Goal: Information Seeking & Learning: Learn about a topic

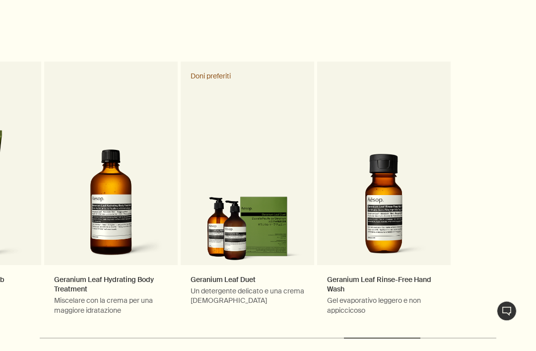
scroll to position [462, 0]
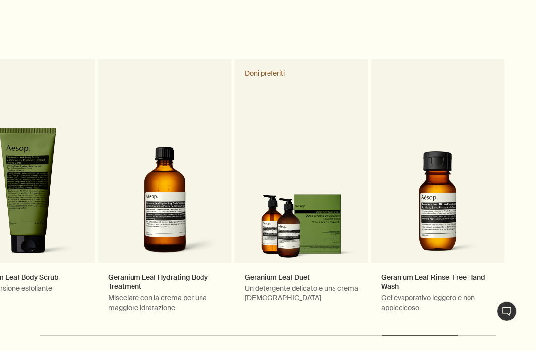
click at [192, 243] on link "Geranium Leaf Hydrating Body Treatment Miscelare con la crema per una maggiore …" at bounding box center [165, 191] width 134 height 264
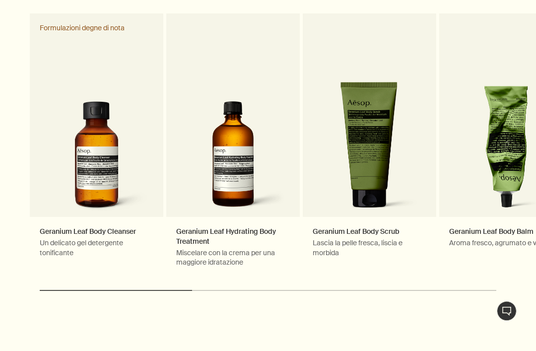
scroll to position [1677, 0]
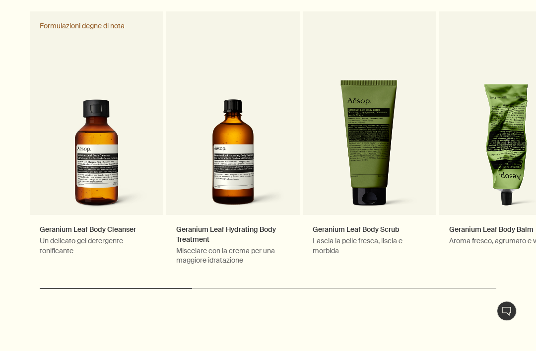
click at [246, 219] on link "Geranium Leaf Hydrating Body Treatment Miscelare con la crema per una maggiore …" at bounding box center [233, 144] width 134 height 264
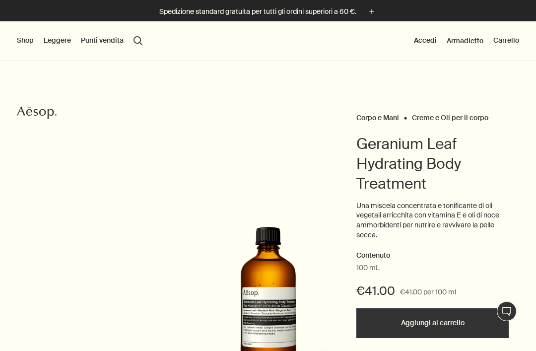
click at [18, 47] on div "Shop Novità & Degni di Nota Cura del Viso Mani e Corpo Casa Profumata Capelli F…" at bounding box center [268, 41] width 536 height 40
click at [29, 38] on button "Shop" at bounding box center [25, 41] width 17 height 10
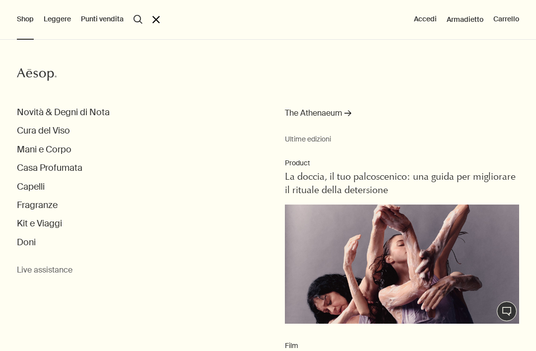
click at [71, 166] on button "Casa Profumata" at bounding box center [50, 167] width 66 height 11
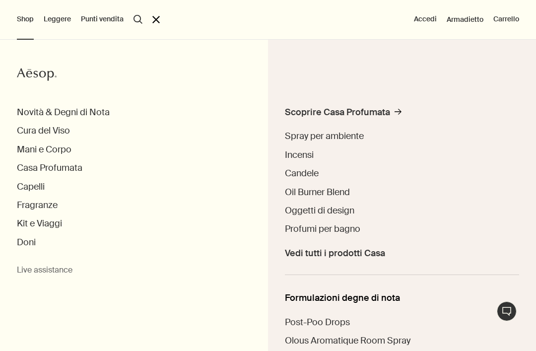
click at [47, 208] on button "Fragranze" at bounding box center [37, 205] width 41 height 11
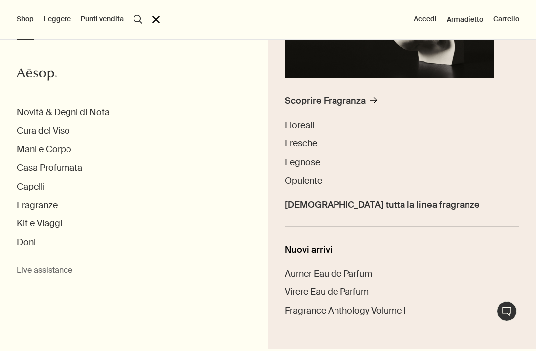
scroll to position [195, 0]
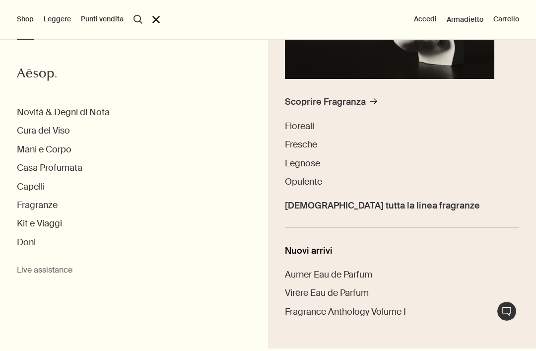
click at [379, 217] on ul "Scoprire Fragranza rightArrow Floreali Fresche Legnose Opulente Vedi tutta la l…" at bounding box center [402, 161] width 234 height 131
click at [365, 210] on span "Vedi tutta la linea fragranze" at bounding box center [382, 205] width 195 height 11
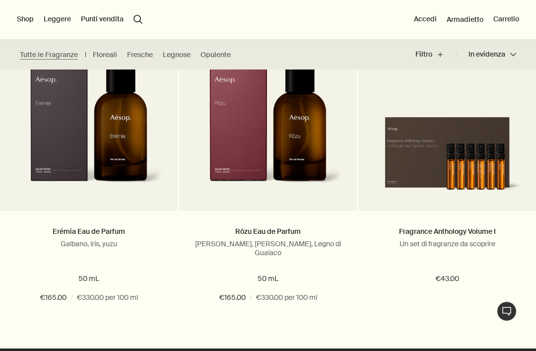
scroll to position [2027, 0]
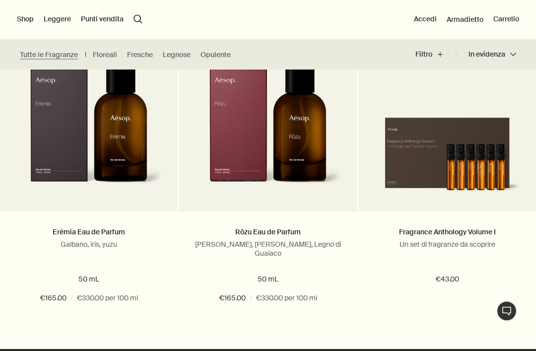
click at [483, 149] on img at bounding box center [447, 152] width 148 height 90
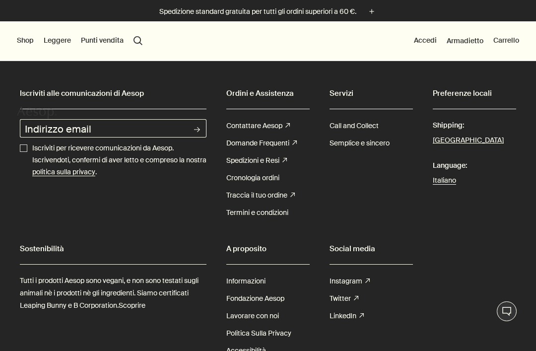
click at [25, 44] on button "Shop" at bounding box center [25, 41] width 17 height 10
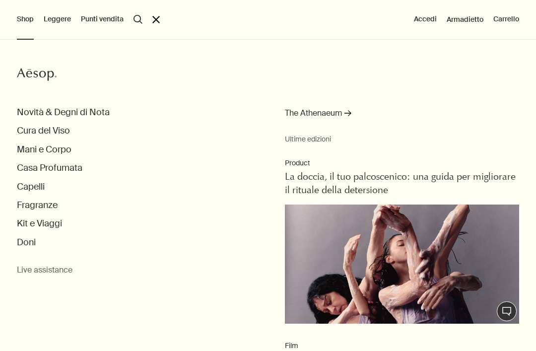
click at [50, 207] on button "Fragranze" at bounding box center [37, 205] width 41 height 11
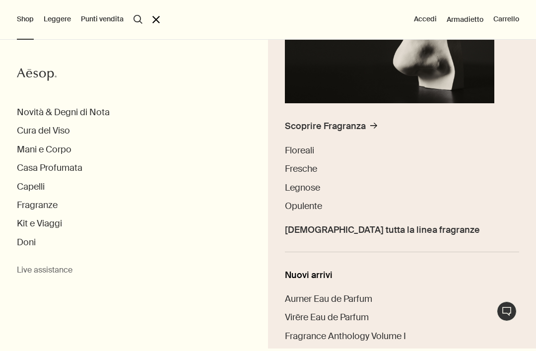
scroll to position [176, 0]
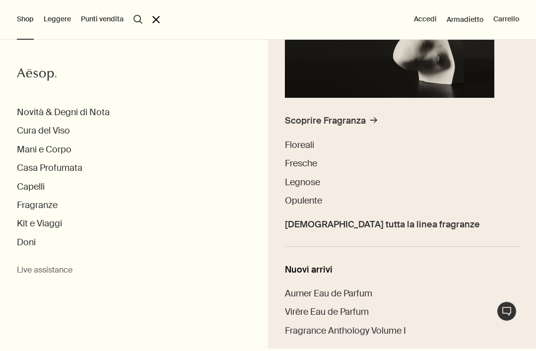
click at [359, 228] on span "Vedi tutta la linea fragranze" at bounding box center [382, 224] width 195 height 11
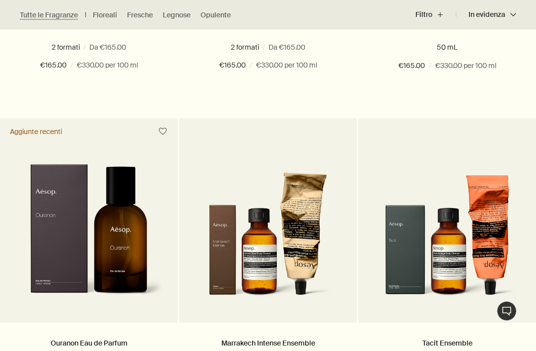
scroll to position [885, 0]
click at [149, 290] on img at bounding box center [89, 236] width 148 height 145
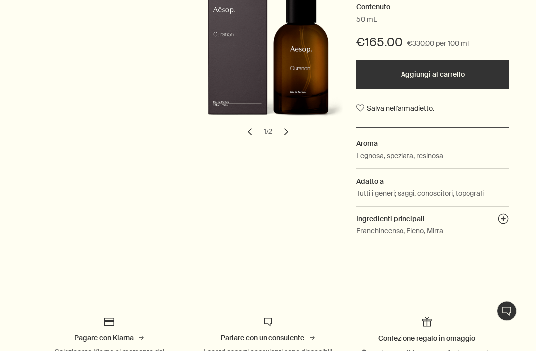
scroll to position [239, 0]
click at [433, 197] on dd "Tutti i generi; saggi, conoscitori, topografi" at bounding box center [433, 196] width 152 height 18
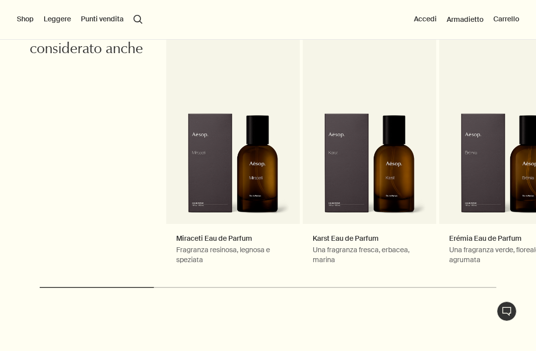
scroll to position [1412, 0]
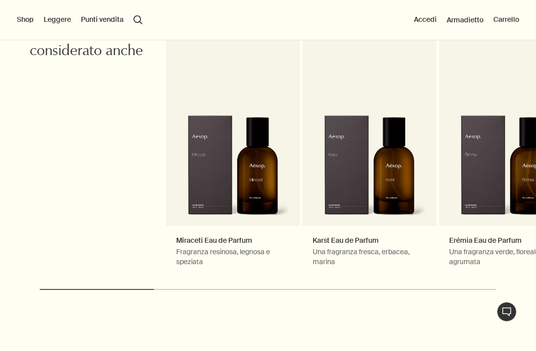
click at [252, 247] on link "Miraceti Eau de Parfum Fragranza resinosa, legnosa e speziata" at bounding box center [233, 149] width 134 height 254
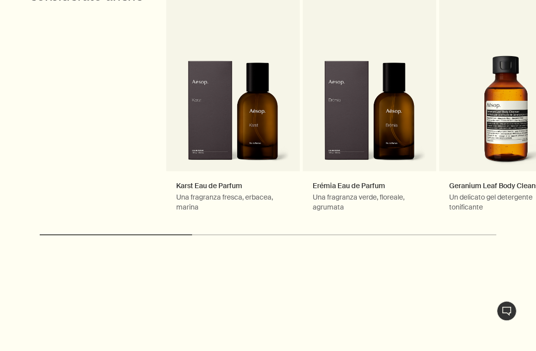
scroll to position [1819, 0]
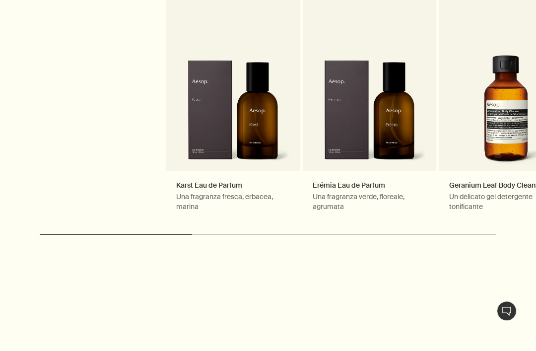
click at [249, 222] on link "Karst Eau de Parfum Una fragranza fresca, erbacea, marina" at bounding box center [233, 95] width 134 height 254
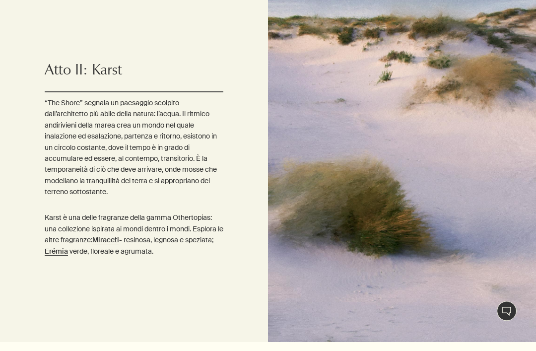
scroll to position [1001, 0]
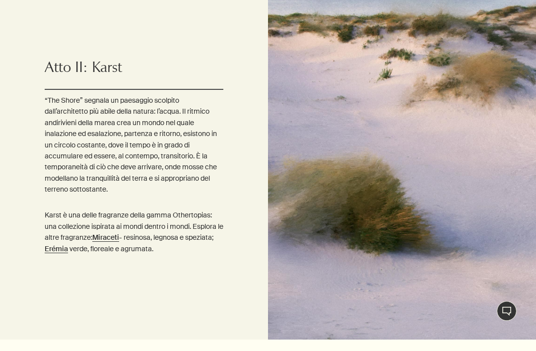
click at [68, 254] on strong "Erémia" at bounding box center [56, 249] width 23 height 9
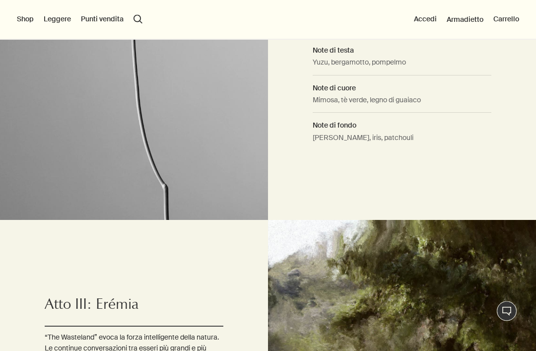
scroll to position [727, 0]
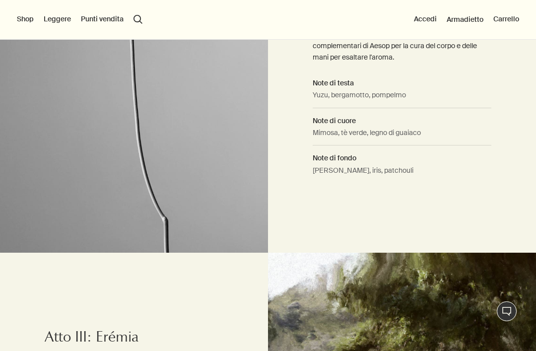
click at [19, 27] on div "Shop Novità & Degni di Nota Cura del Viso Mani e Corpo Casa Profumata Capelli F…" at bounding box center [268, 20] width 536 height 40
click at [28, 17] on button "Shop" at bounding box center [25, 19] width 17 height 10
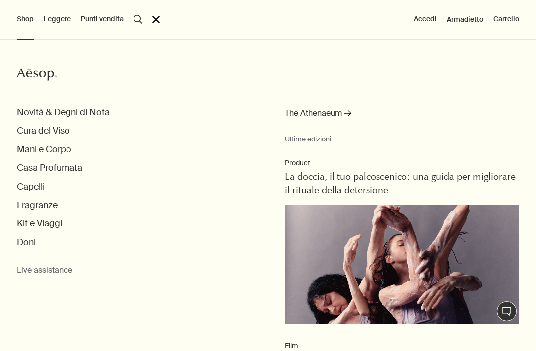
click at [52, 205] on button "Fragranze" at bounding box center [37, 205] width 41 height 11
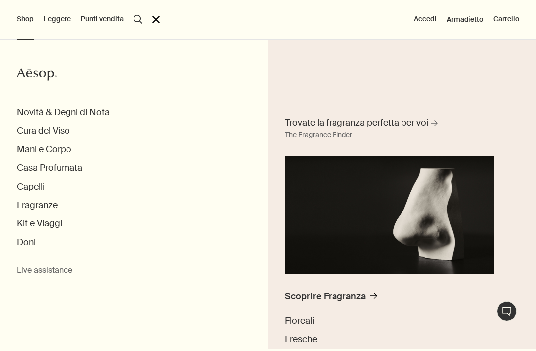
click at [349, 296] on div "Scoprire Fragranza" at bounding box center [325, 296] width 81 height 11
click at [349, 301] on div "Scoprire Fragranza" at bounding box center [325, 296] width 81 height 11
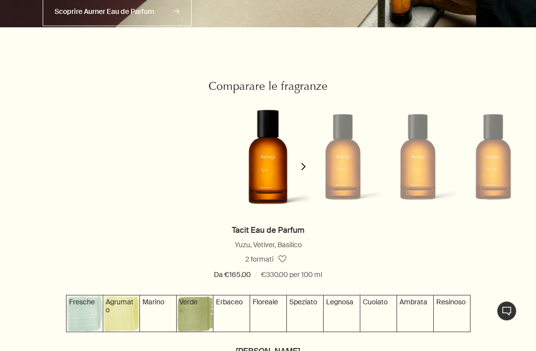
scroll to position [832, 0]
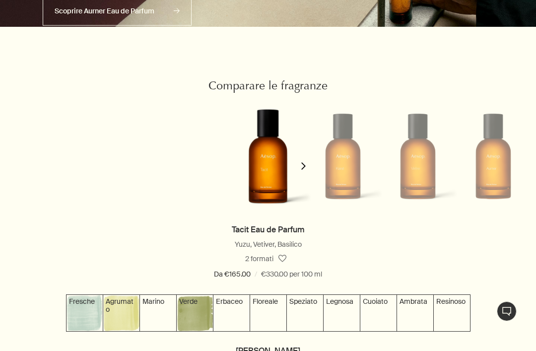
click at [272, 202] on img at bounding box center [268, 156] width 88 height 140
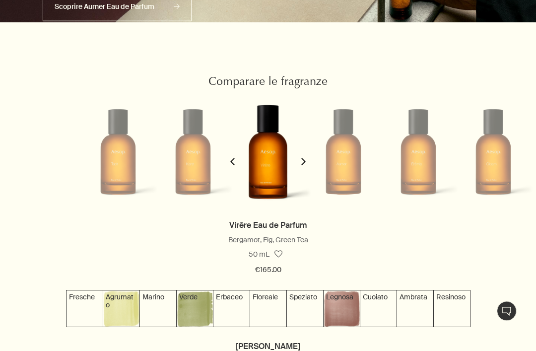
scroll to position [836, 0]
click at [262, 237] on div "Bergamot, Fig, Green Tea" at bounding box center [268, 240] width 516 height 12
click at [281, 229] on link "Virēre Eau de Parfum" at bounding box center [268, 225] width 78 height 10
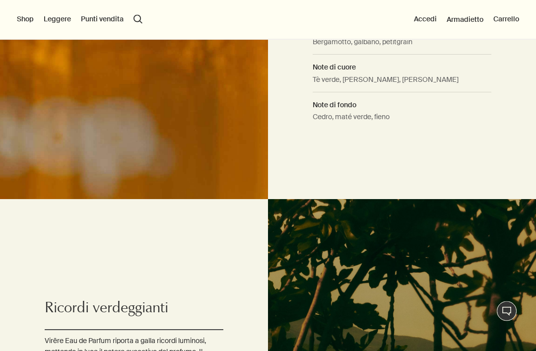
scroll to position [802, 0]
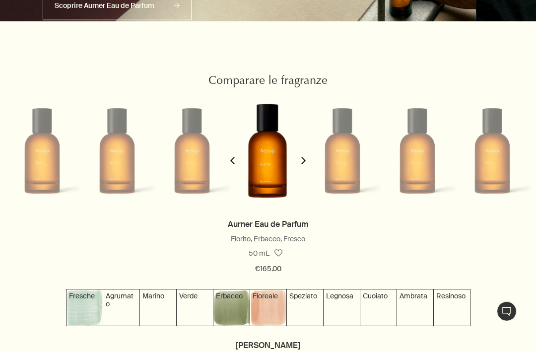
scroll to position [0, 225]
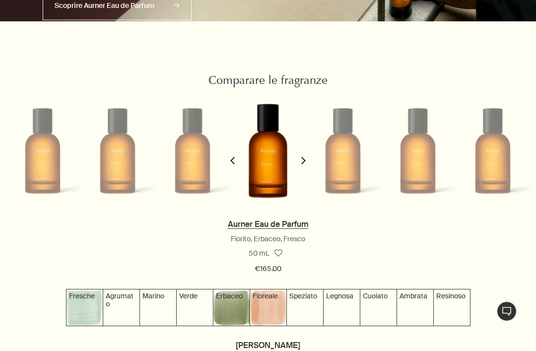
click at [281, 224] on link "Aurner Eau de Parfum" at bounding box center [268, 224] width 81 height 10
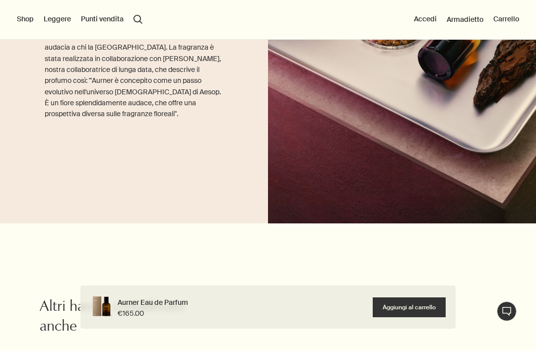
scroll to position [1128, 0]
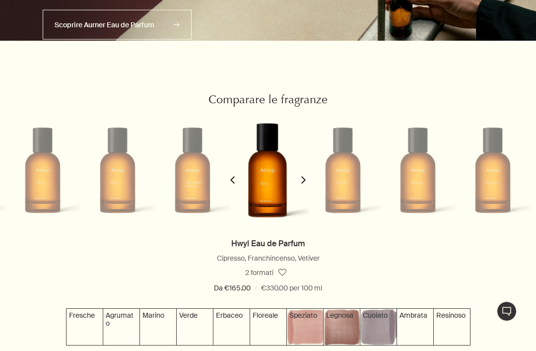
scroll to position [0, 600]
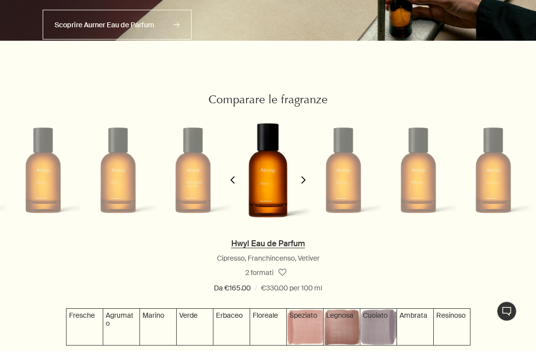
click at [294, 244] on link "Hwyl Eau de Parfum" at bounding box center [268, 243] width 74 height 10
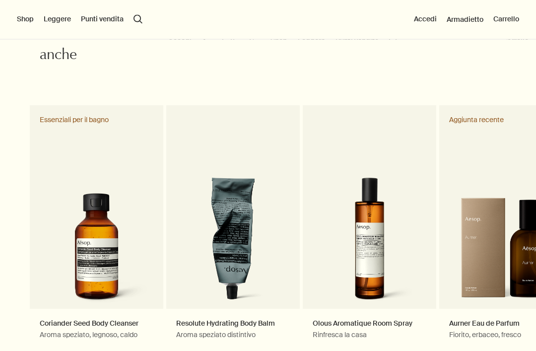
scroll to position [1017, 0]
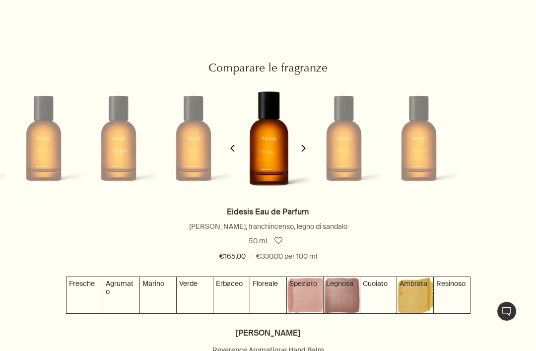
scroll to position [0, 676]
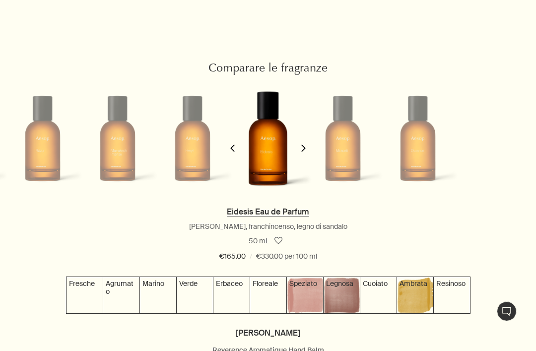
click at [287, 216] on link "Eidesis Eau de Parfum" at bounding box center [268, 212] width 82 height 10
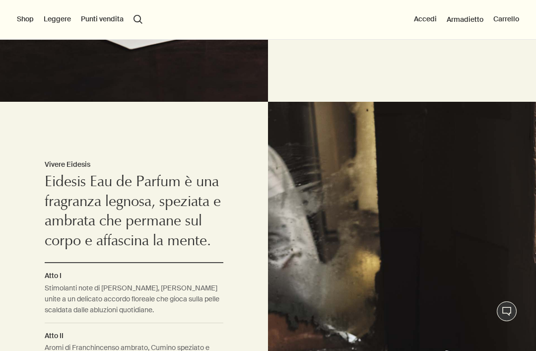
scroll to position [873, 0]
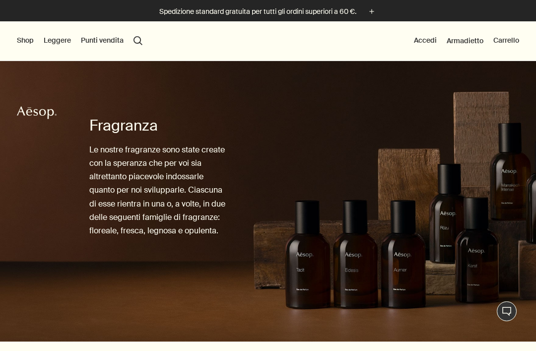
click at [27, 33] on div "Shop Novità & Degni di Nota Cura del Viso Mani e Corpo Casa Profumata Capelli F…" at bounding box center [268, 41] width 536 height 40
click at [28, 42] on button "Shop" at bounding box center [25, 41] width 17 height 10
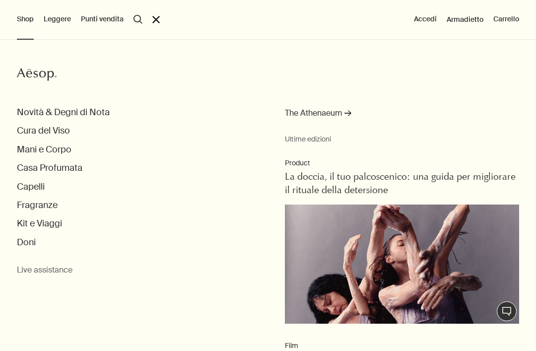
click at [65, 148] on button "Mani e Corpo" at bounding box center [44, 149] width 55 height 11
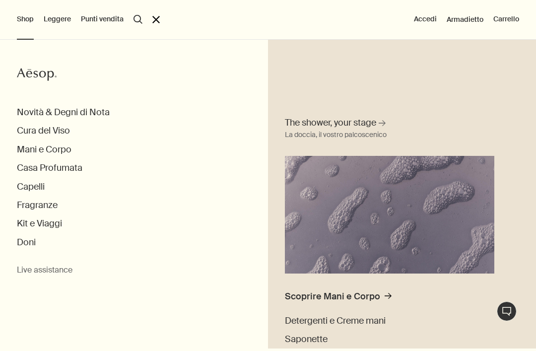
click at [324, 298] on div "Scoprire Mani e Corpo" at bounding box center [332, 296] width 95 height 11
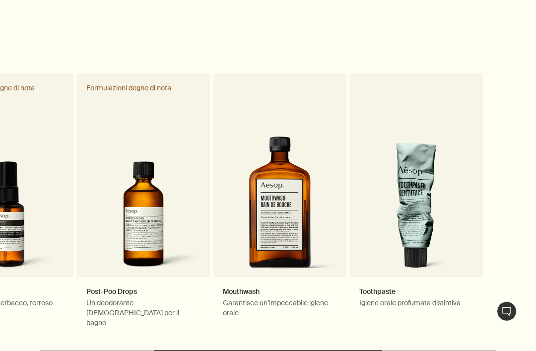
scroll to position [795, 0]
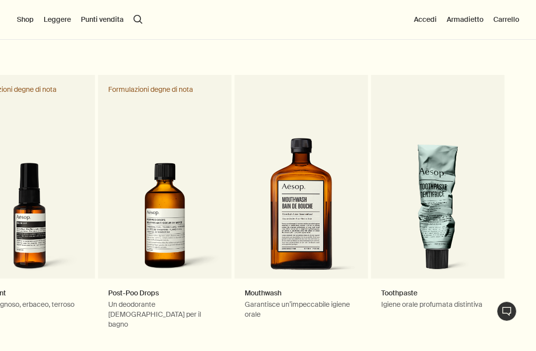
click at [306, 233] on link "Mouthwash Garantisce un’impeccabile igiene orale" at bounding box center [302, 207] width 134 height 264
click at [318, 188] on link "Mouthwash Garantisce un’impeccabile igiene orale" at bounding box center [302, 207] width 134 height 264
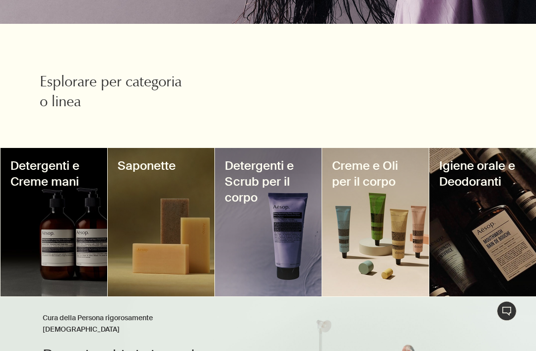
scroll to position [304, 0]
click at [383, 219] on div at bounding box center [375, 222] width 107 height 148
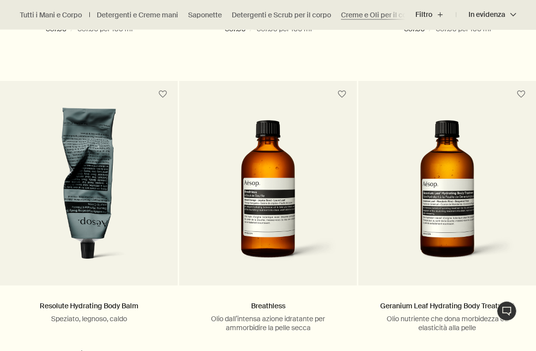
scroll to position [578, 0]
click at [287, 236] on img at bounding box center [268, 195] width 148 height 150
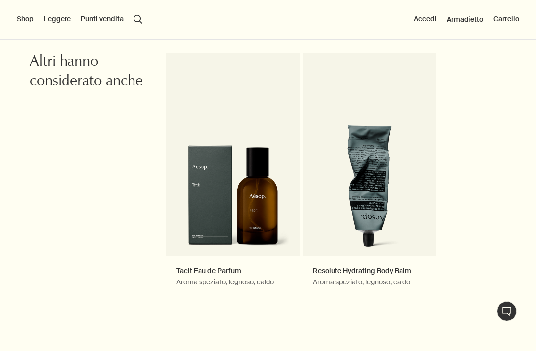
scroll to position [1003, 0]
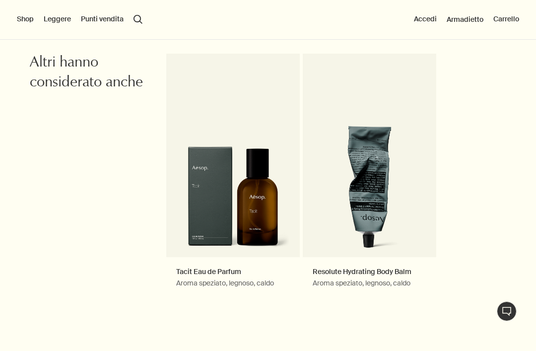
click at [385, 212] on link "Resolute Hydrating Body Balm Aroma speziato, legnoso, caldo" at bounding box center [370, 180] width 134 height 253
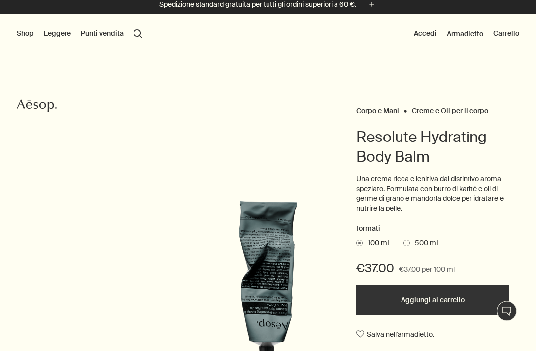
click at [408, 242] on span at bounding box center [407, 243] width 6 height 6
click at [404, 242] on input "500 mL" at bounding box center [404, 242] width 0 height 6
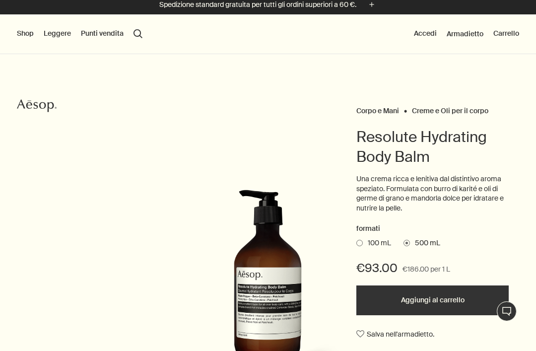
click at [362, 240] on span at bounding box center [360, 243] width 6 height 6
click at [357, 239] on input "100 mL" at bounding box center [357, 241] width 0 height 6
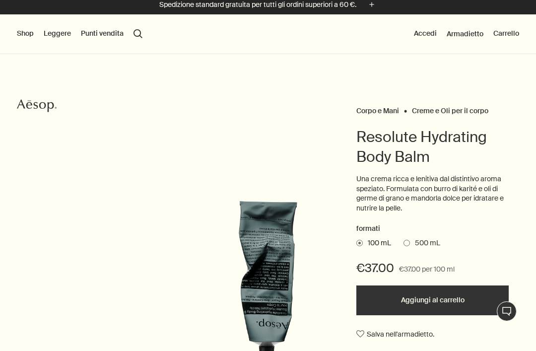
click at [407, 241] on span at bounding box center [407, 243] width 6 height 6
click at [404, 241] on input "500 mL" at bounding box center [404, 241] width 0 height 6
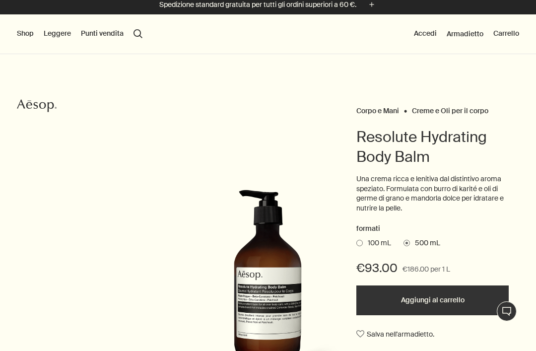
click at [357, 249] on div "formati 100 mL 500 mL €93.00 €186.00 per 1 L Aggiungi al carrello Salva nell'ar…" at bounding box center [433, 288] width 152 height 130
click at [361, 241] on span at bounding box center [360, 243] width 6 height 6
click at [357, 241] on input "100 mL" at bounding box center [357, 241] width 0 height 6
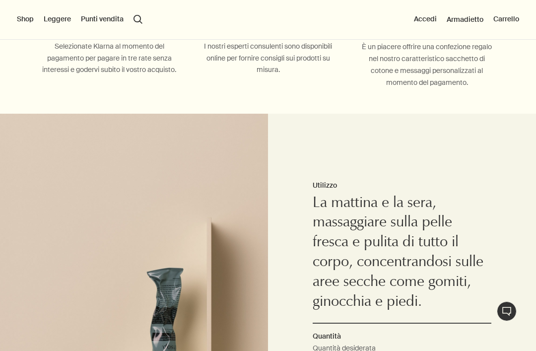
scroll to position [535, 0]
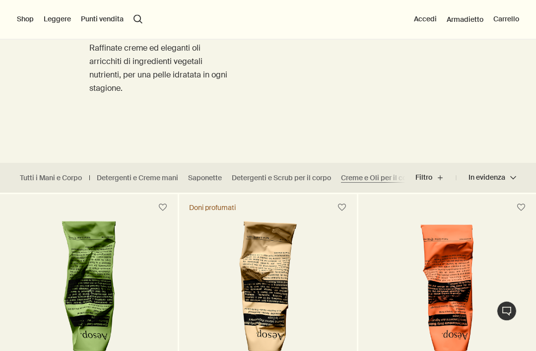
scroll to position [122, 0]
click at [146, 181] on link "Detergenti e Creme mani" at bounding box center [137, 177] width 81 height 9
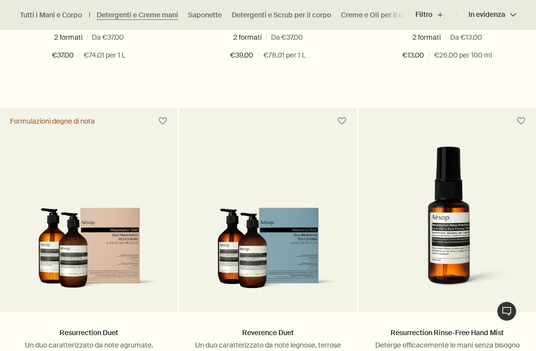
scroll to position [894, 0]
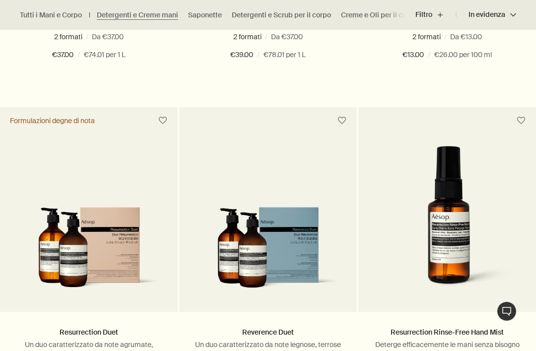
click at [291, 255] on img at bounding box center [268, 252] width 148 height 90
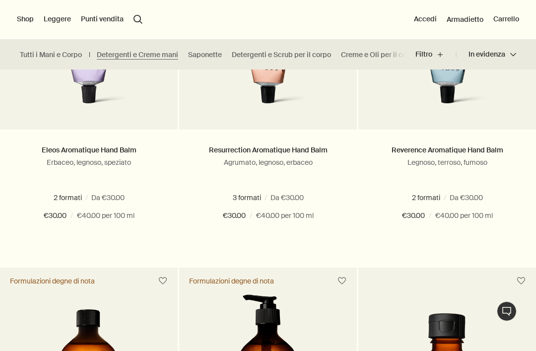
scroll to position [388, 0]
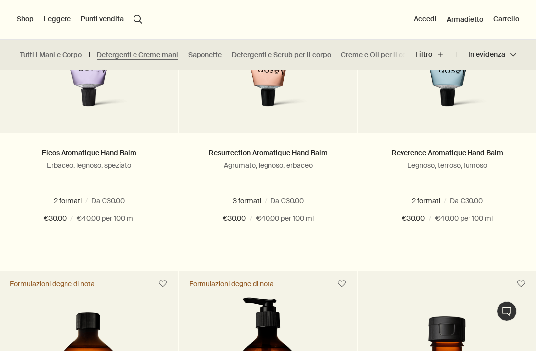
click at [206, 58] on link "Saponette" at bounding box center [205, 54] width 34 height 9
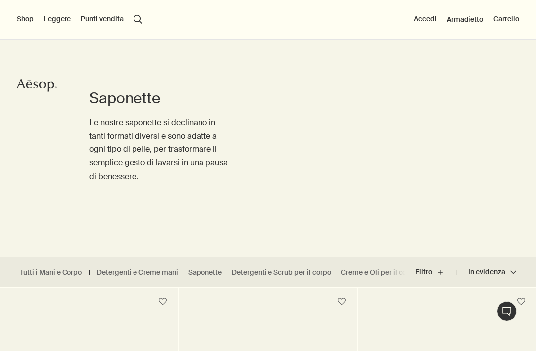
scroll to position [27, 0]
click at [281, 276] on link "Detergenti e Scrub per il corpo" at bounding box center [281, 272] width 99 height 9
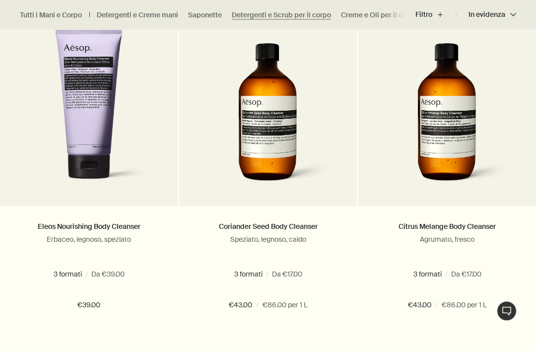
scroll to position [671, 0]
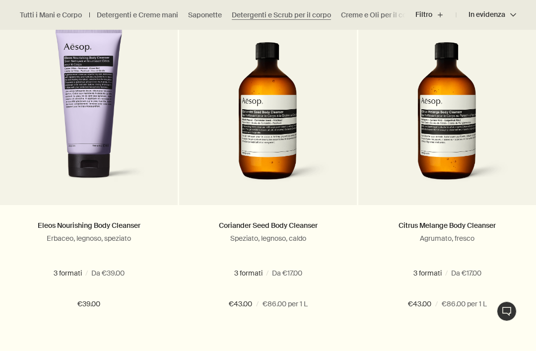
click at [432, 288] on span at bounding box center [432, 286] width 6 height 6
click at [444, 274] on span at bounding box center [447, 273] width 6 height 6
click at [430, 290] on label "500 mL" at bounding box center [447, 286] width 37 height 9
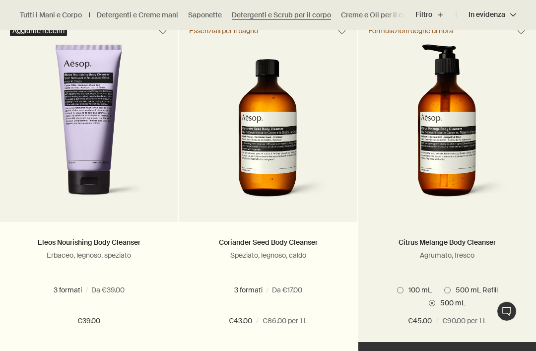
scroll to position [656, 0]
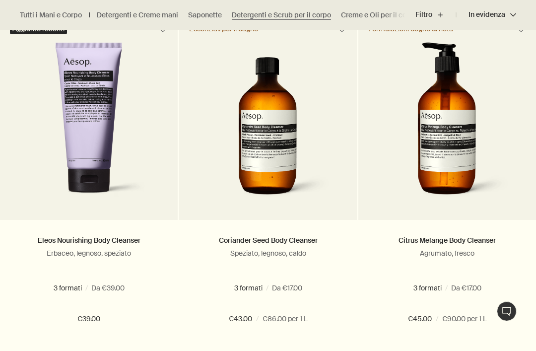
click at [450, 288] on span at bounding box center [447, 288] width 6 height 6
click at [402, 291] on label "100 mL" at bounding box center [414, 288] width 35 height 9
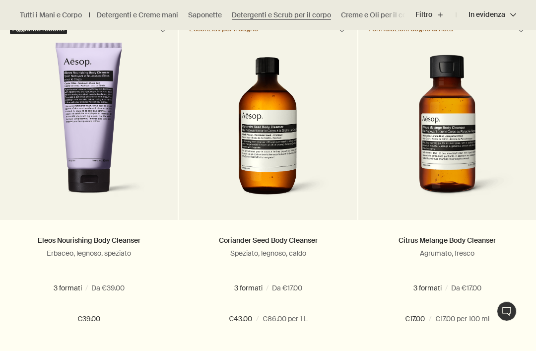
click at [432, 305] on label "500 mL" at bounding box center [447, 300] width 37 height 9
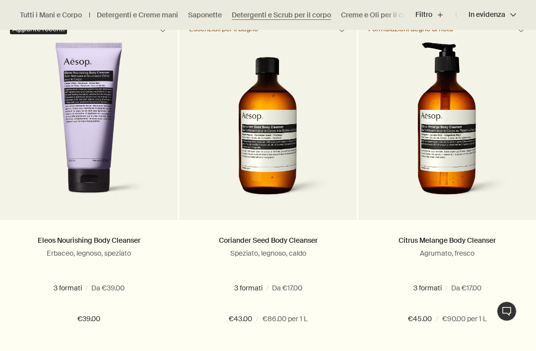
click at [251, 305] on label "500 mL" at bounding box center [268, 300] width 37 height 9
click at [295, 204] on img at bounding box center [269, 123] width 132 height 163
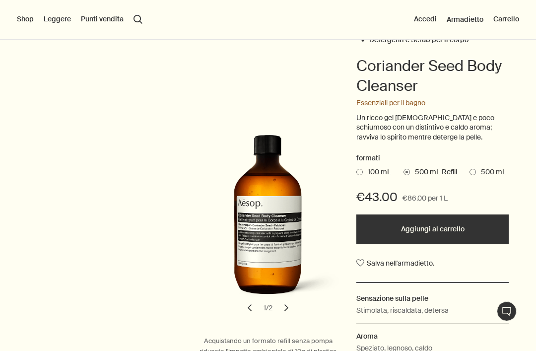
scroll to position [90, 0]
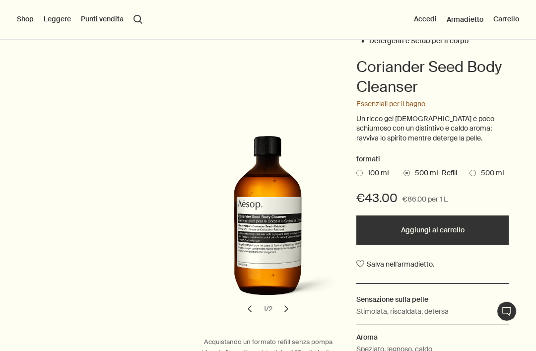
click at [473, 174] on label "500 mL" at bounding box center [488, 173] width 37 height 10
click at [470, 174] on input "500 mL" at bounding box center [470, 171] width 0 height 6
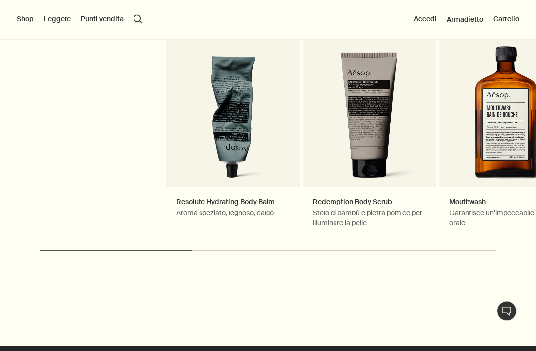
scroll to position [1113, 0]
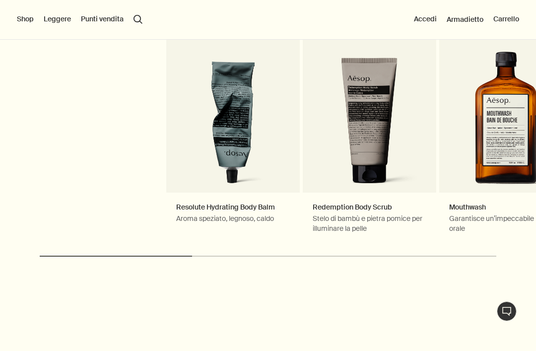
click at [503, 182] on link "Mouthwash Garantisce un’impeccabile igiene orale" at bounding box center [506, 116] width 134 height 254
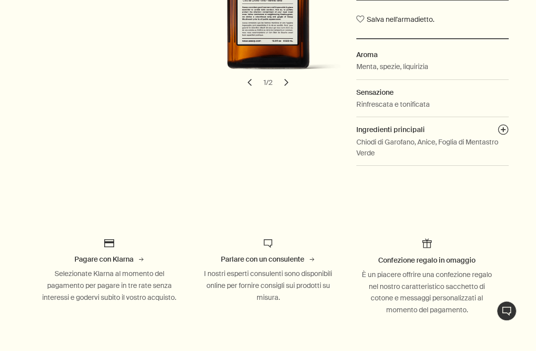
scroll to position [298, 0]
click at [440, 260] on span "Confezione regalo in omaggio" at bounding box center [426, 260] width 97 height 9
click at [435, 284] on div "È un piacere offrire una confezione regalo nel nostro caratteristico sacchetto …" at bounding box center [427, 292] width 139 height 47
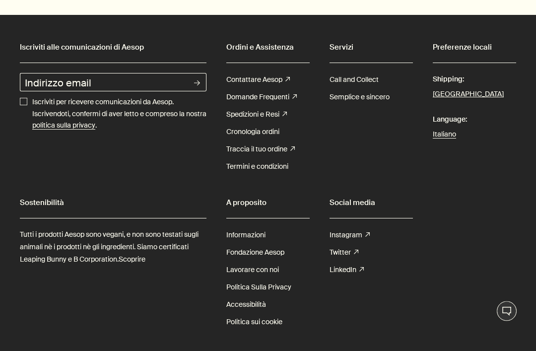
scroll to position [1729, 0]
click at [266, 279] on link "Lavorare con noi" at bounding box center [252, 269] width 53 height 17
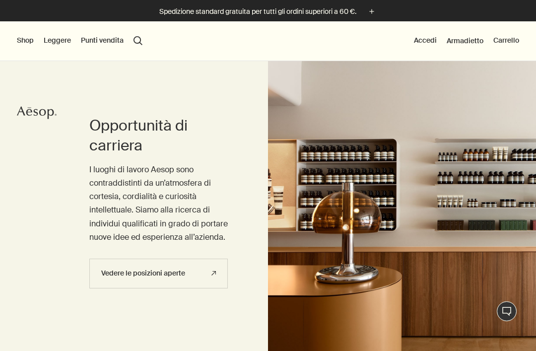
click at [196, 287] on div "Vedere le posizioni aperte rightUpArrow" at bounding box center [158, 279] width 139 height 40
click at [200, 262] on link "Vedere le posizioni aperte rightUpArrow" at bounding box center [158, 274] width 139 height 30
click at [199, 262] on link "Vedere le posizioni aperte rightUpArrow" at bounding box center [158, 274] width 139 height 30
click at [115, 34] on div "Shop Novità & Degni di Nota Cura del Viso Mani e Corpo Casa Profumata Capelli F…" at bounding box center [268, 41] width 536 height 40
click at [99, 42] on button "Punti vendita" at bounding box center [102, 41] width 43 height 10
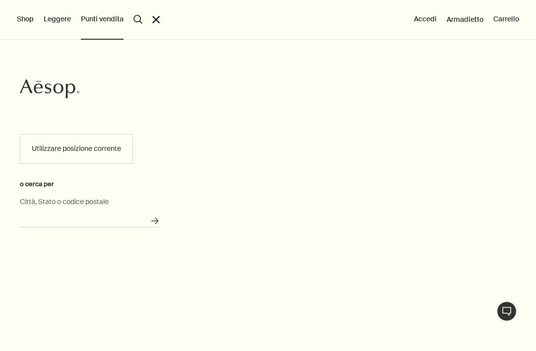
click at [85, 212] on input "Città, Stato o codice postale" at bounding box center [89, 219] width 139 height 15
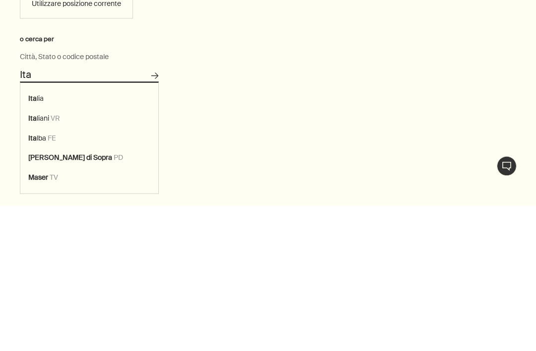
type input "[GEOGRAPHIC_DATA]"
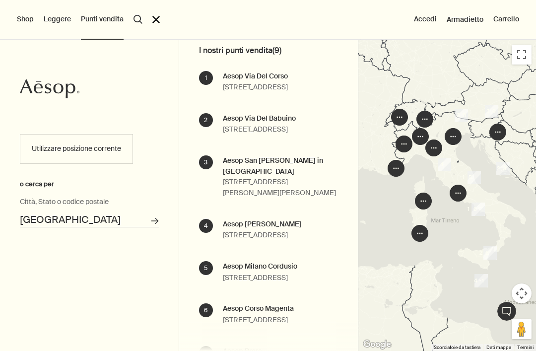
scroll to position [94, 0]
